Goal: Transaction & Acquisition: Purchase product/service

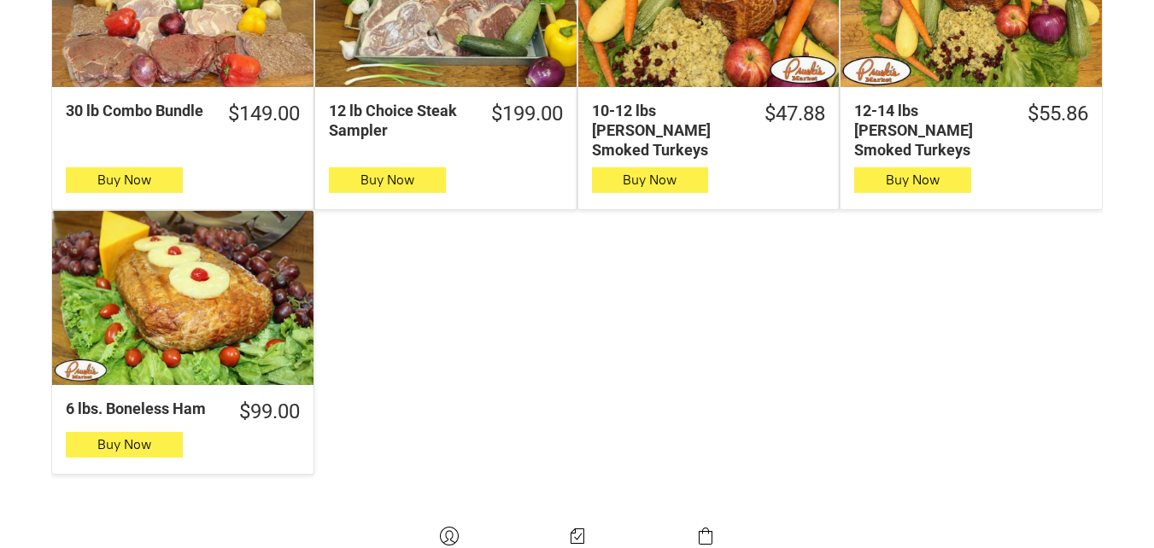
scroll to position [1623, 0]
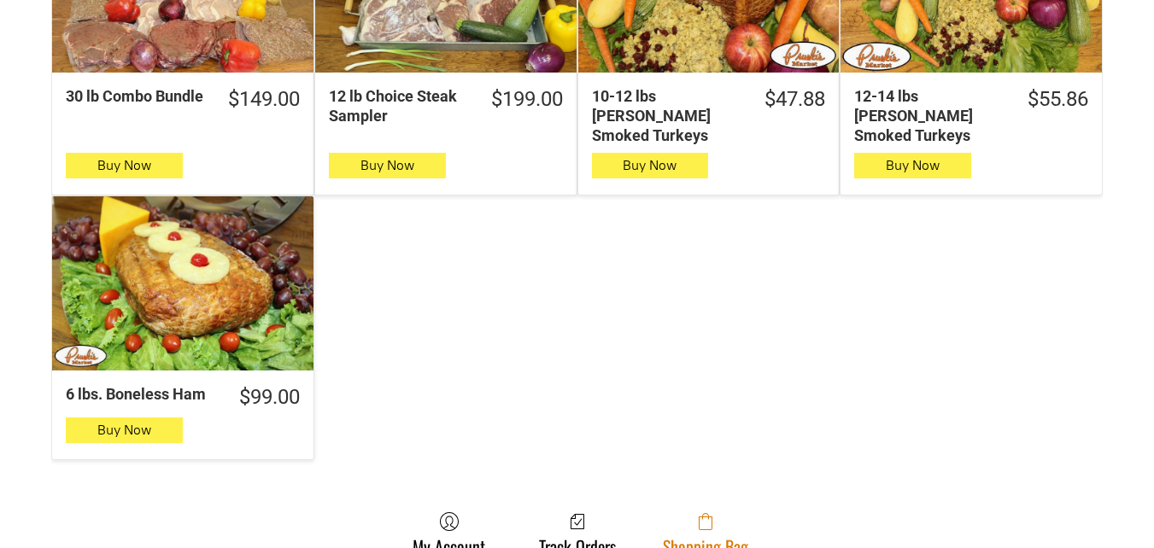
click at [747, 525] on link "Shopping Bag" at bounding box center [705, 534] width 103 height 45
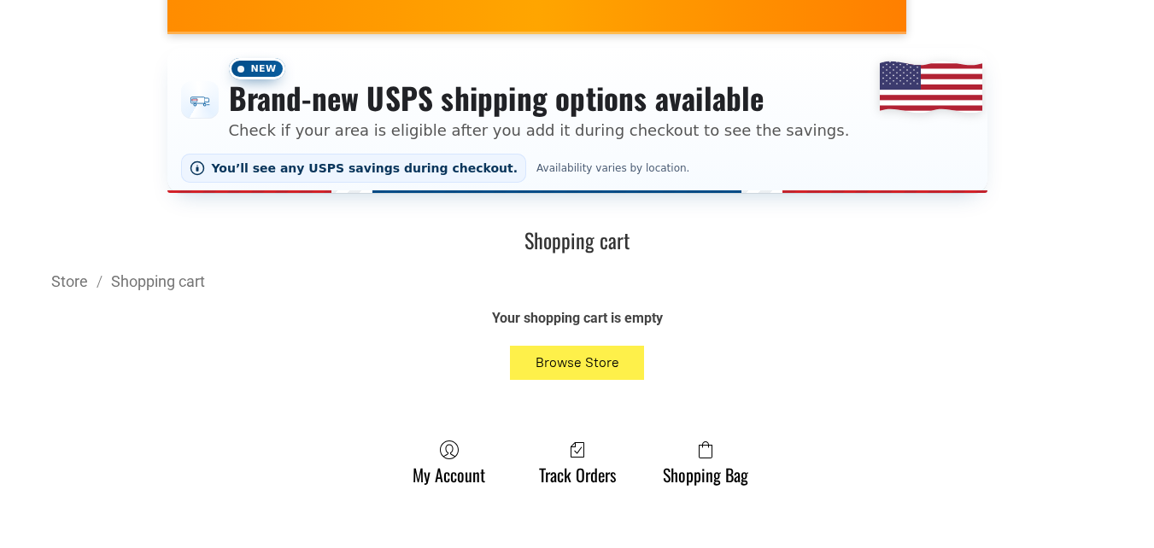
scroll to position [342, 0]
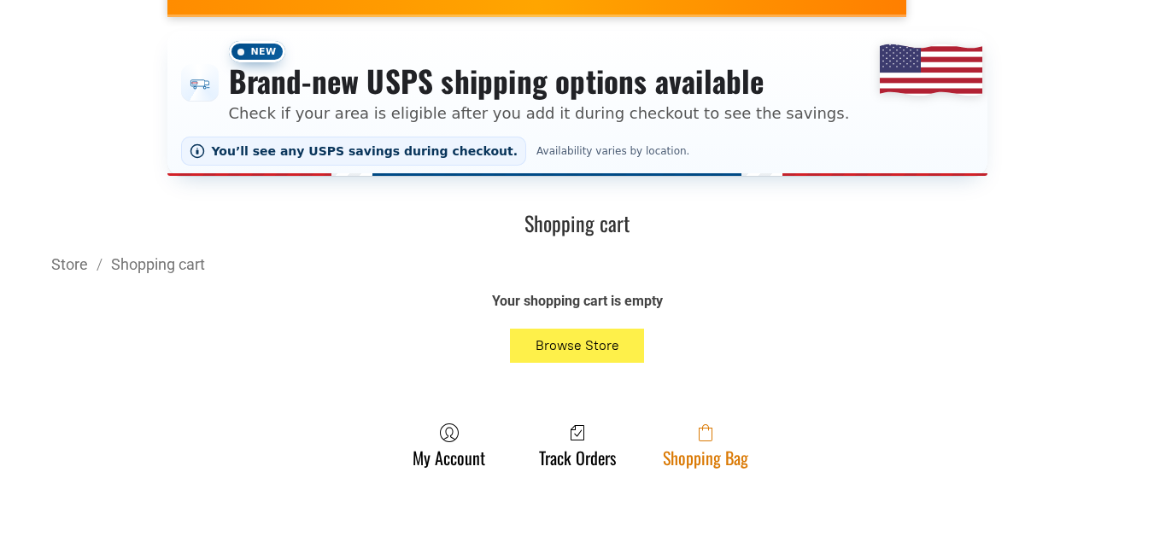
click at [732, 431] on span at bounding box center [705, 433] width 85 height 21
click at [674, 453] on link "Shopping Bag" at bounding box center [705, 445] width 103 height 45
click at [679, 460] on link "Shopping Bag" at bounding box center [705, 445] width 103 height 45
